Goal: Navigation & Orientation: Understand site structure

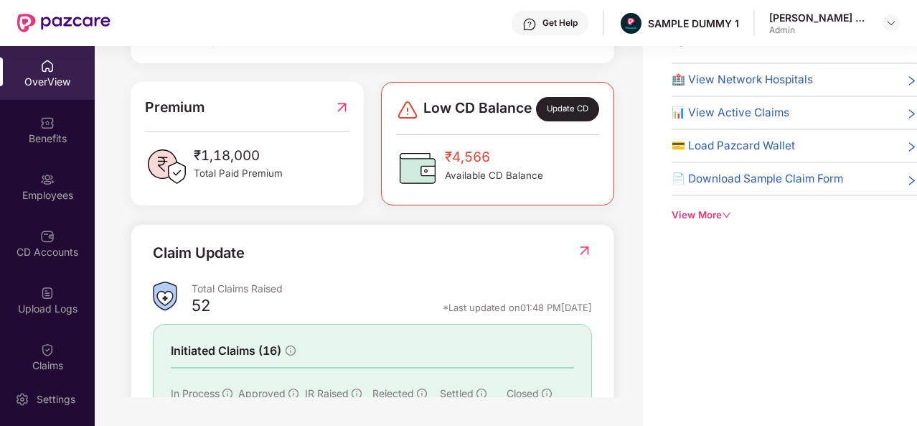
scroll to position [464, 0]
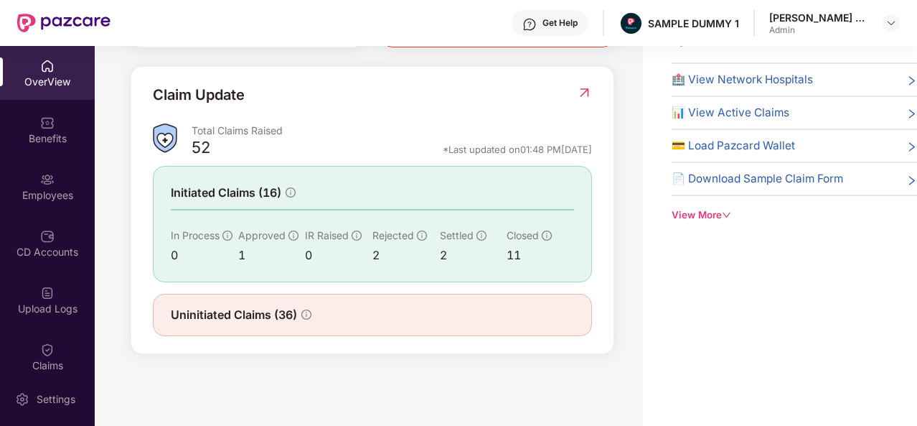
click at [713, 87] on span "🏥 View Network Hospitals" at bounding box center [742, 79] width 141 height 17
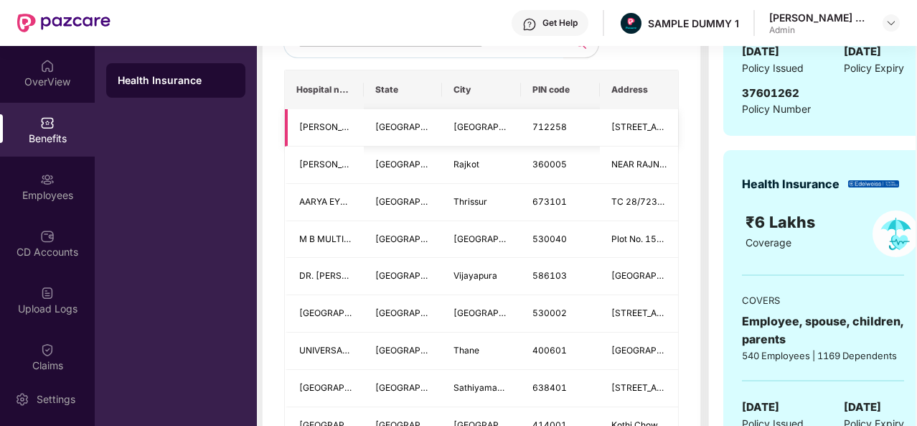
scroll to position [411, 0]
click at [466, 59] on span at bounding box center [424, 44] width 280 height 29
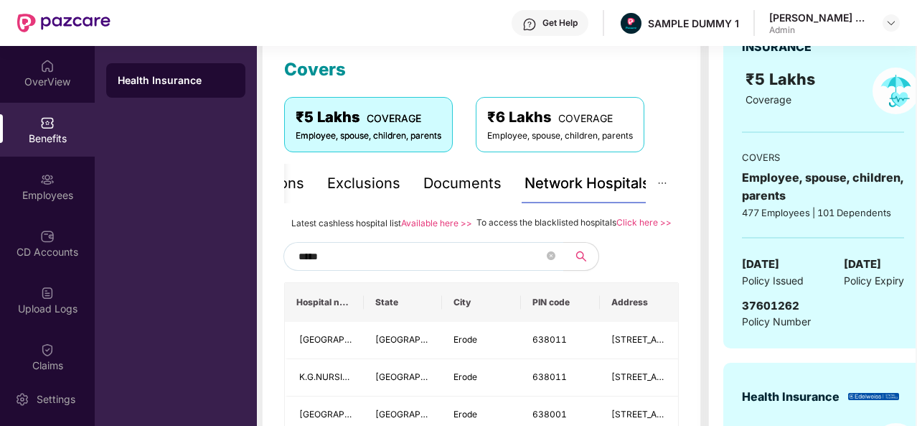
scroll to position [198, 0]
type input "*****"
click at [441, 184] on div "Documents" at bounding box center [462, 184] width 78 height 22
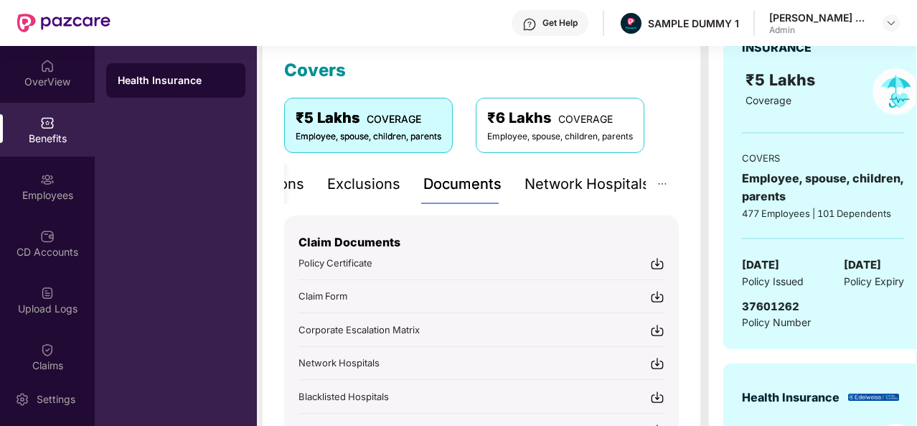
click at [383, 183] on div "Exclusions" at bounding box center [363, 184] width 73 height 22
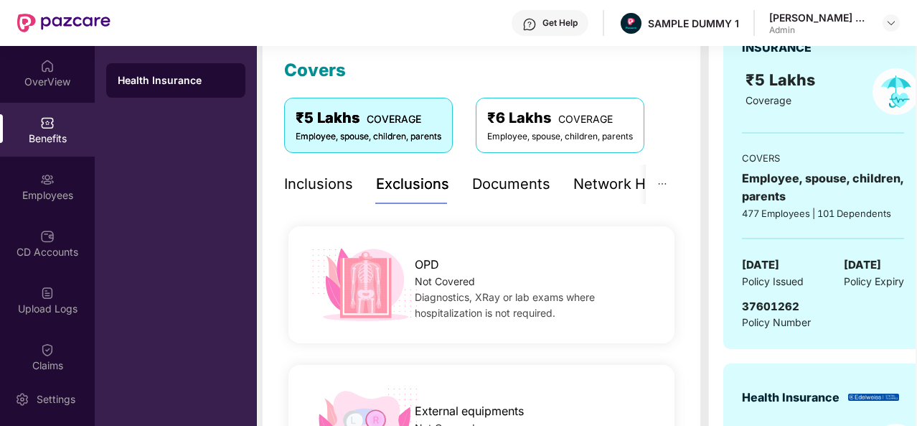
click at [340, 183] on div "Inclusions" at bounding box center [318, 184] width 69 height 22
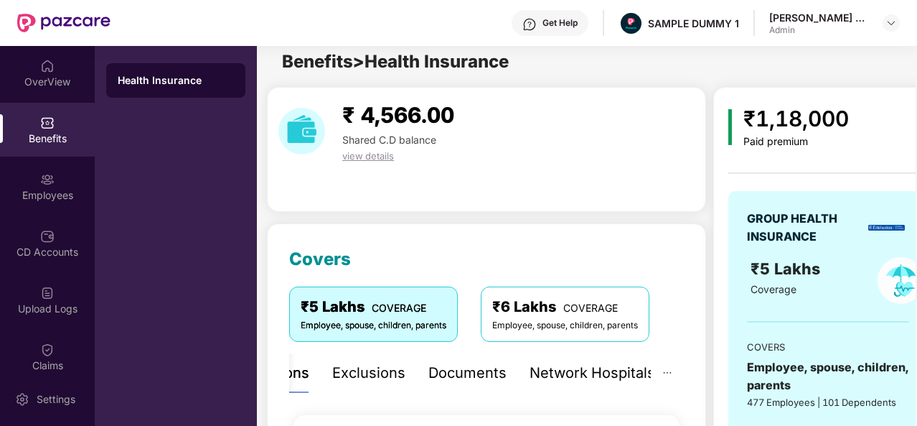
scroll to position [0, 0]
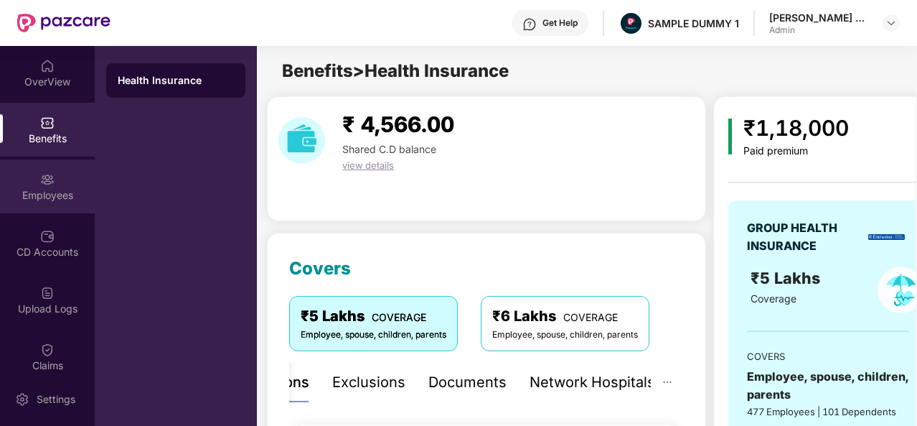
click at [1, 180] on div "Employees" at bounding box center [47, 186] width 95 height 54
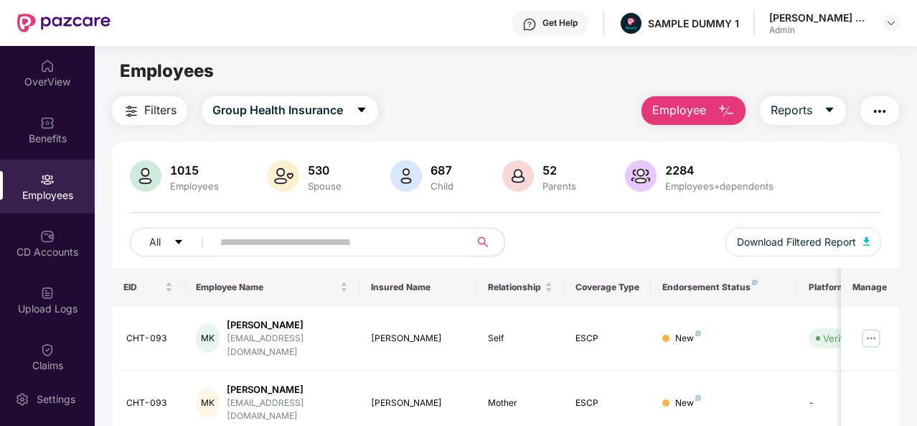
click at [737, 110] on button "Employee" at bounding box center [694, 110] width 104 height 29
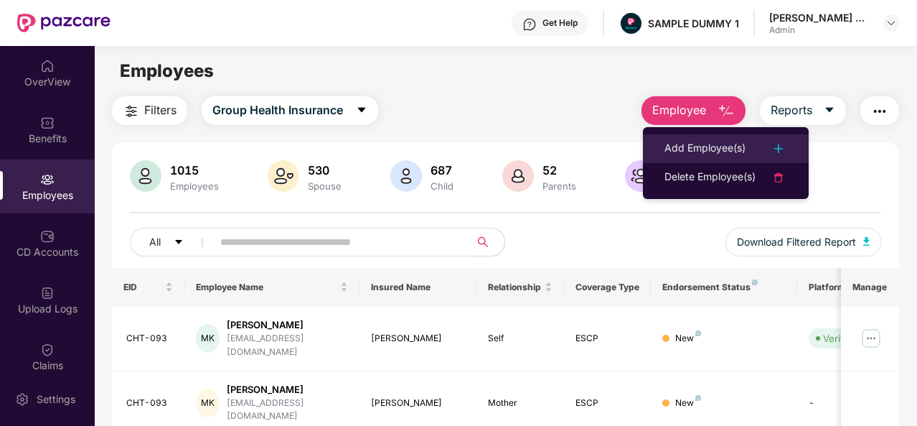
click at [738, 142] on div "Add Employee(s)" at bounding box center [705, 148] width 81 height 17
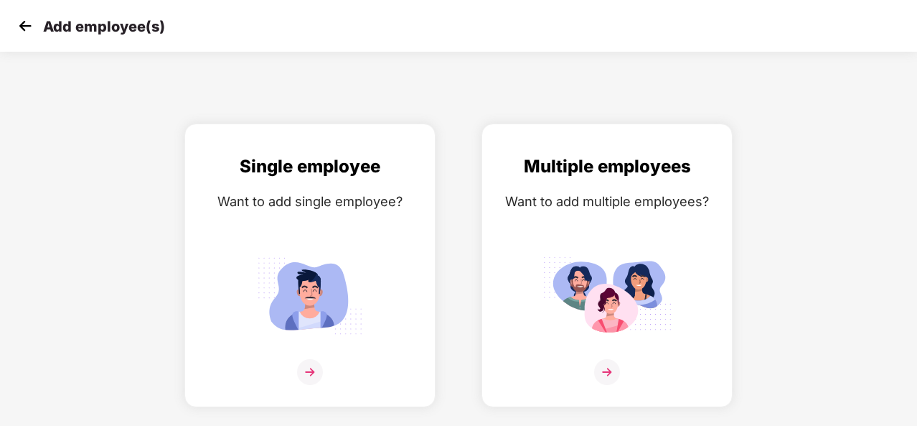
click at [23, 32] on img at bounding box center [25, 26] width 22 height 22
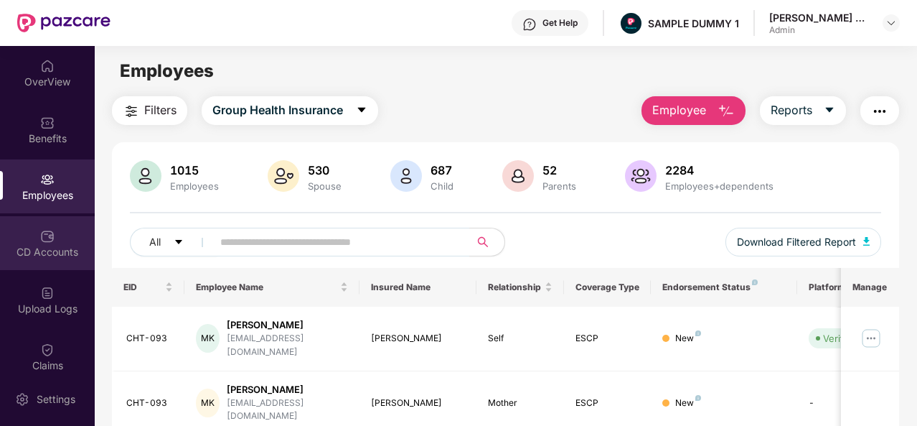
click at [19, 243] on div "CD Accounts" at bounding box center [47, 243] width 95 height 54
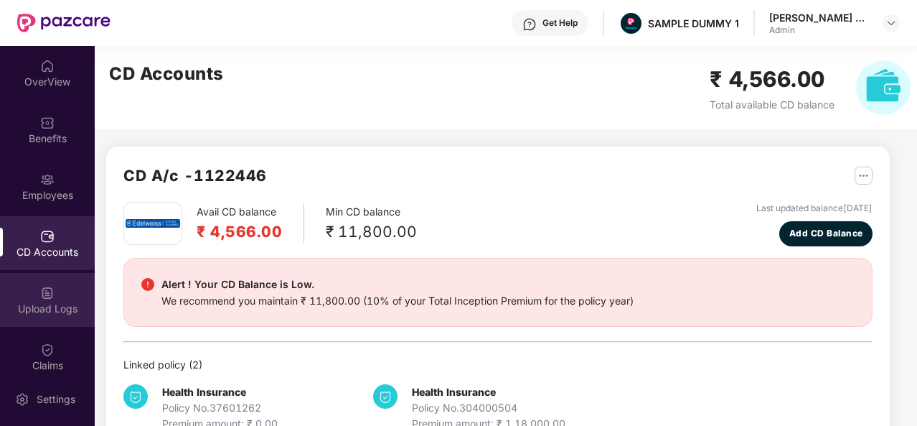
scroll to position [155, 0]
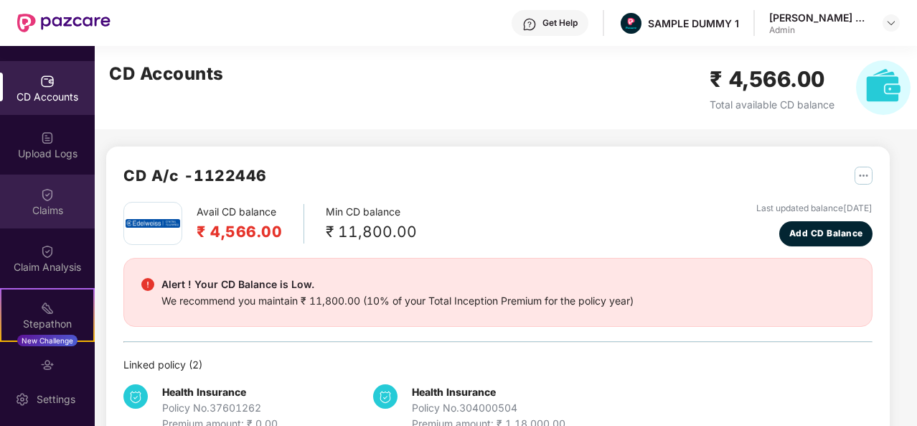
click at [27, 206] on div "Claims" at bounding box center [47, 210] width 95 height 14
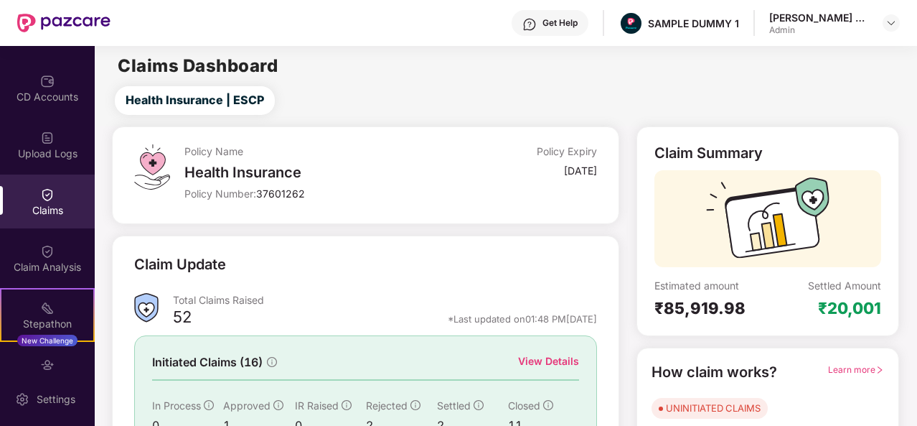
scroll to position [135, 0]
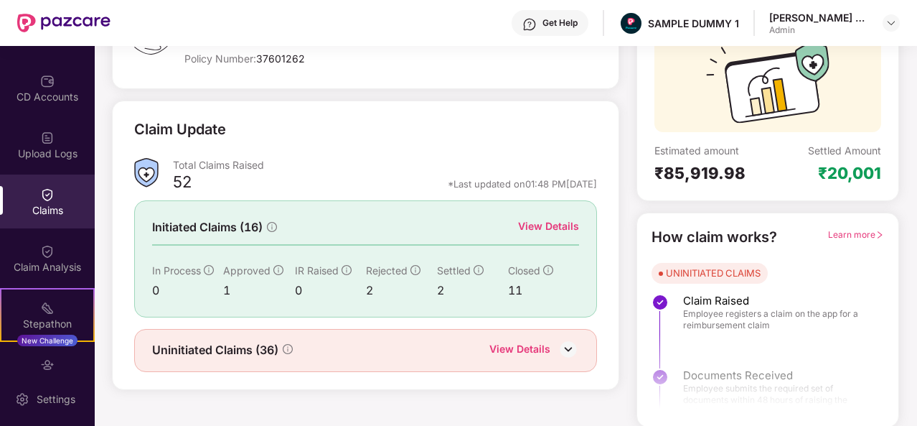
click at [533, 233] on div "View Details" at bounding box center [548, 227] width 61 height 18
click at [531, 227] on div "View Details" at bounding box center [548, 226] width 61 height 16
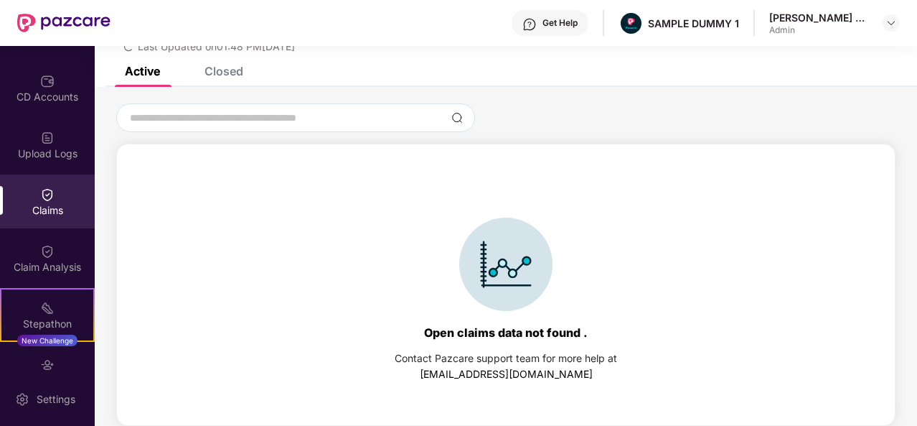
scroll to position [62, 0]
click at [245, 74] on div "Active Closed" at bounding box center [506, 77] width 823 height 20
click at [240, 74] on div "Closed" at bounding box center [224, 71] width 39 height 14
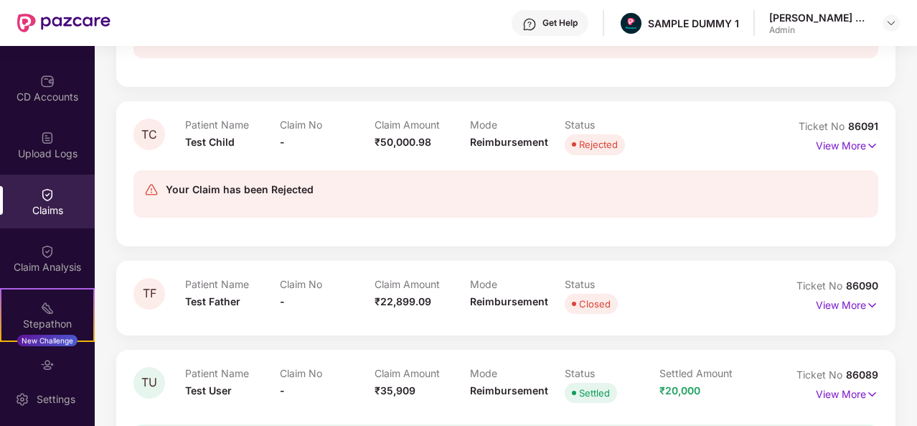
scroll to position [712, 0]
click at [59, 262] on div "Claim Analysis" at bounding box center [47, 267] width 95 height 14
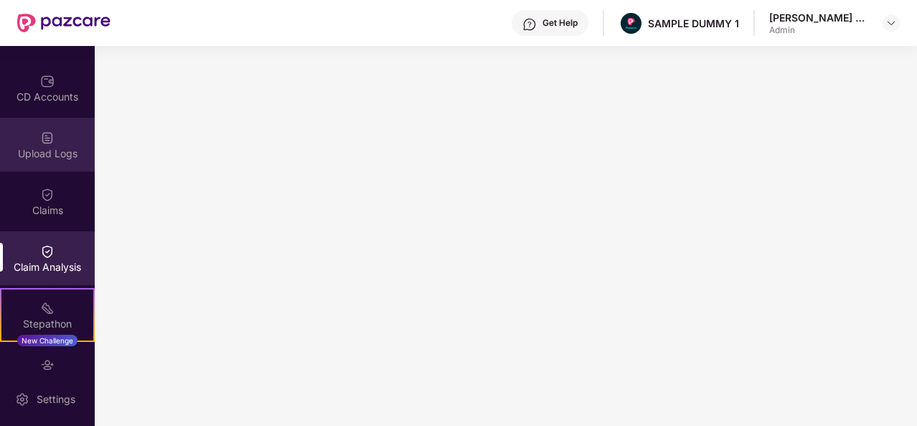
scroll to position [0, 0]
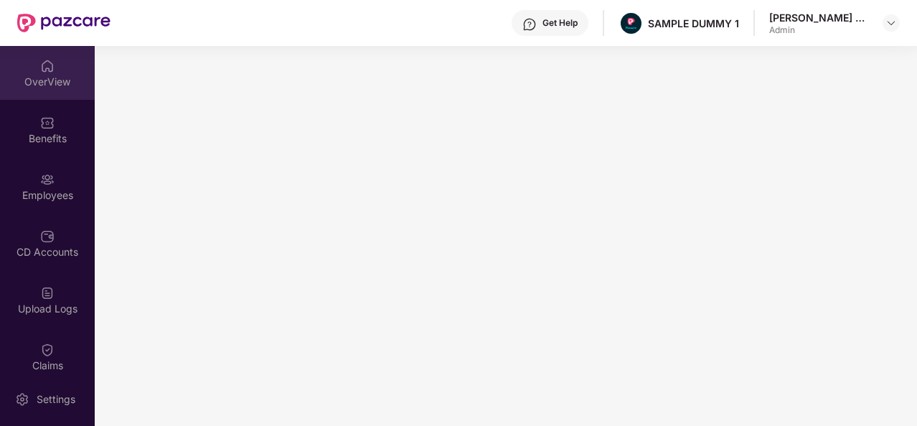
click at [75, 82] on div "OverView" at bounding box center [47, 82] width 95 height 14
